Goal: Book appointment/travel/reservation

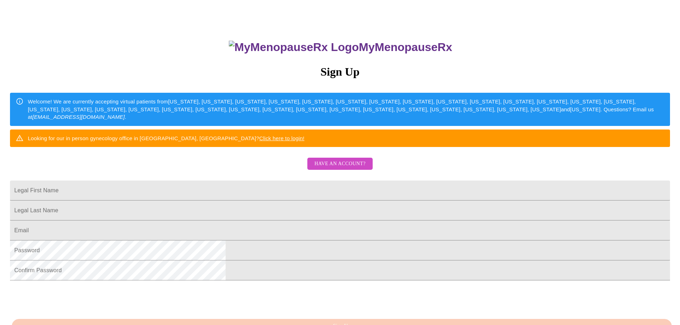
scroll to position [125, 0]
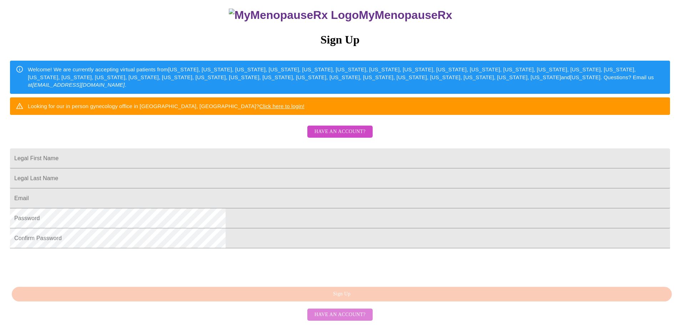
click at [346, 316] on span "Have an account?" at bounding box center [340, 315] width 51 height 9
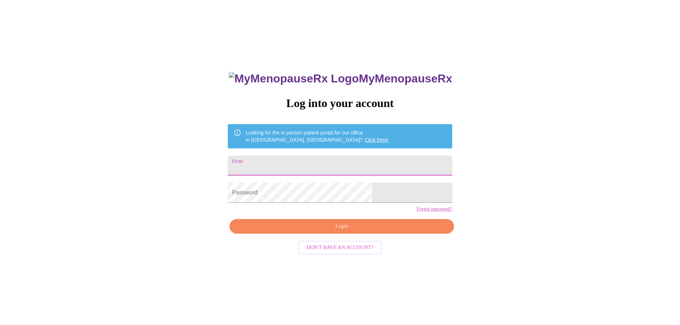
click at [291, 166] on input "Email" at bounding box center [340, 166] width 224 height 20
type input "heidi.mclaughlin@gmail.com"
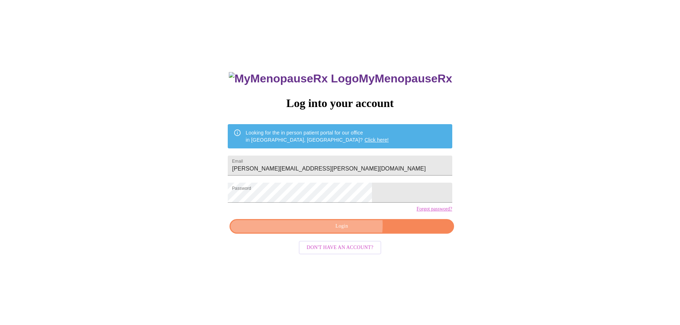
click at [347, 231] on span "Login" at bounding box center [342, 226] width 208 height 9
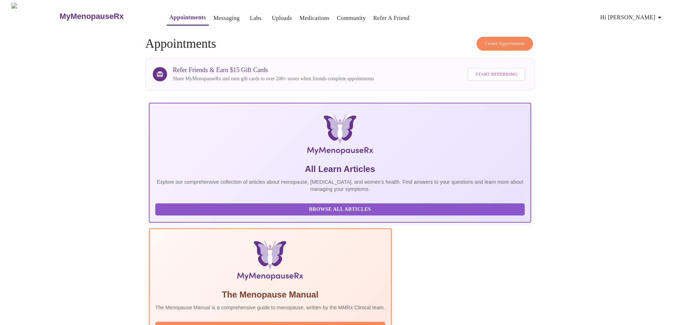
scroll to position [214, 0]
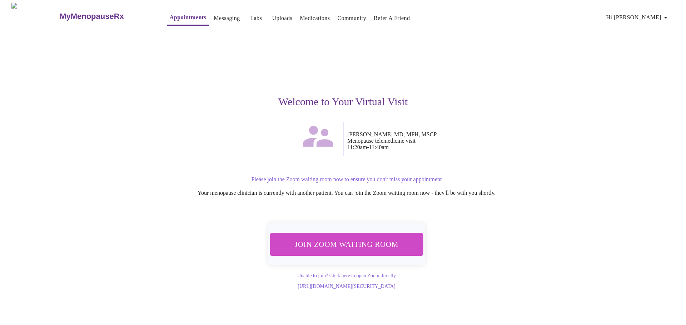
click at [340, 239] on span "Join Zoom Waiting Room" at bounding box center [346, 244] width 134 height 13
